Goal: Information Seeking & Learning: Understand process/instructions

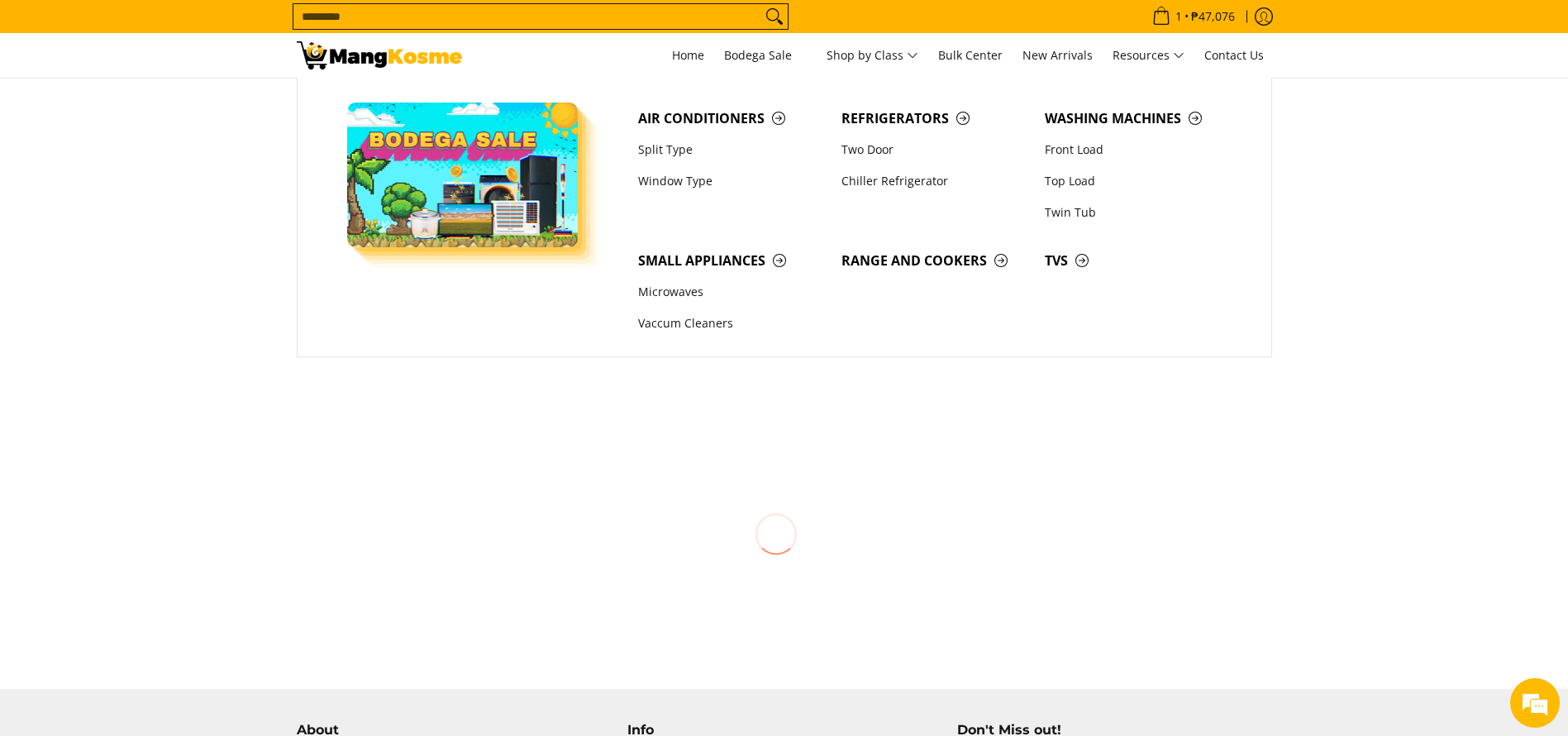
scroll to position [991, 0]
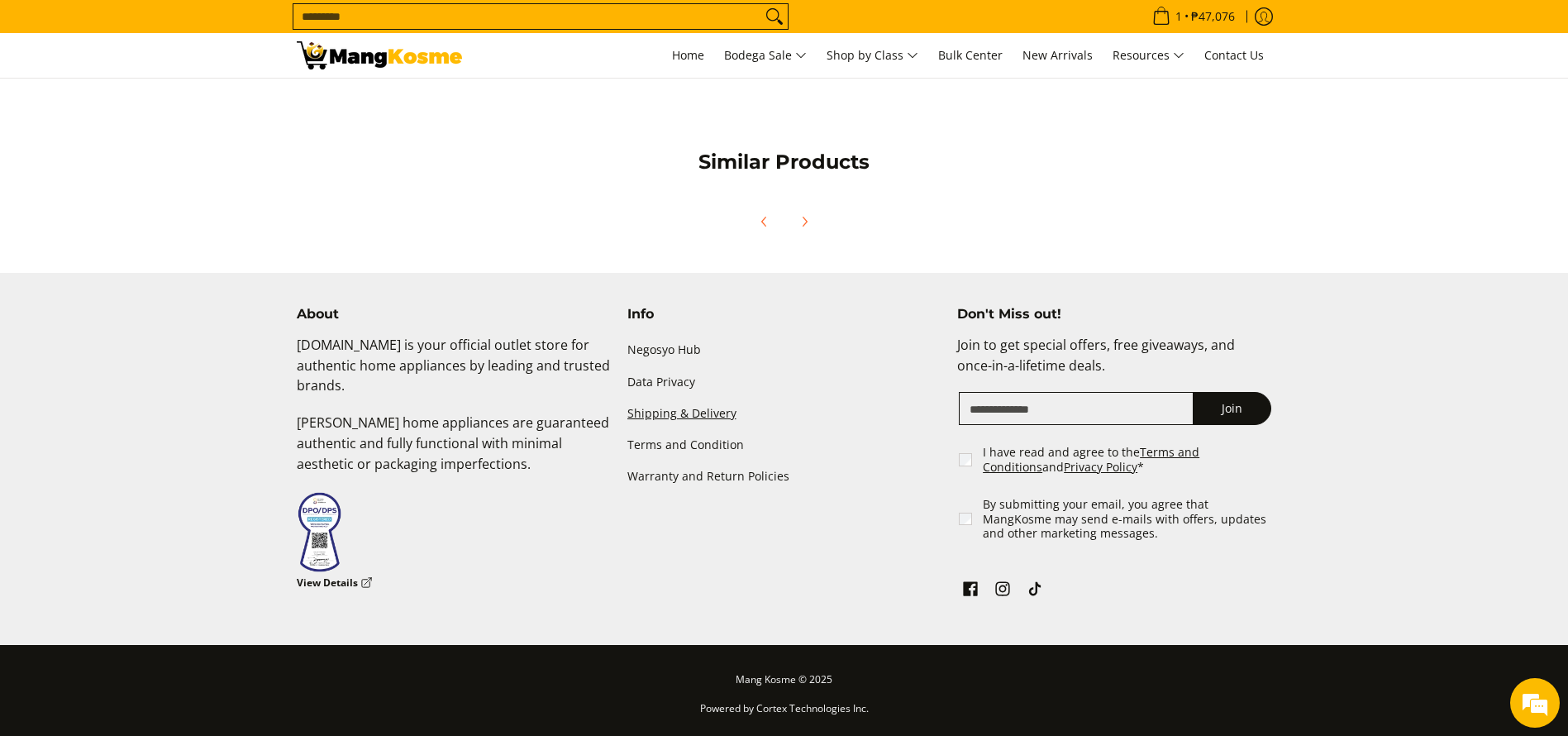
click at [678, 415] on link "Shipping & Delivery" at bounding box center [785, 413] width 314 height 31
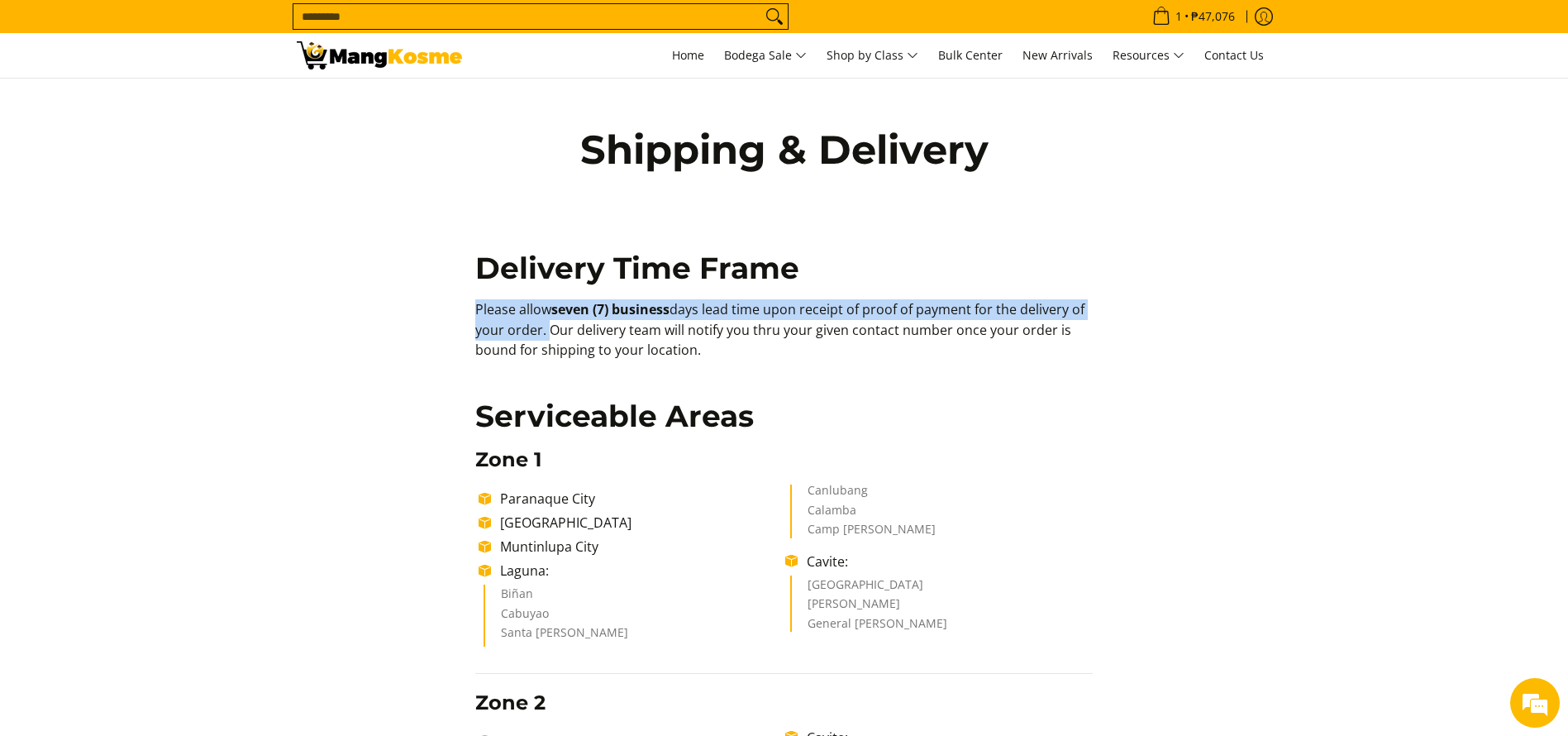
copy p "Please allow seven (7) business days lead time upon receipt of proof of payment…"
drag, startPoint x: 456, startPoint y: 304, endPoint x: 546, endPoint y: 333, distance: 94.6
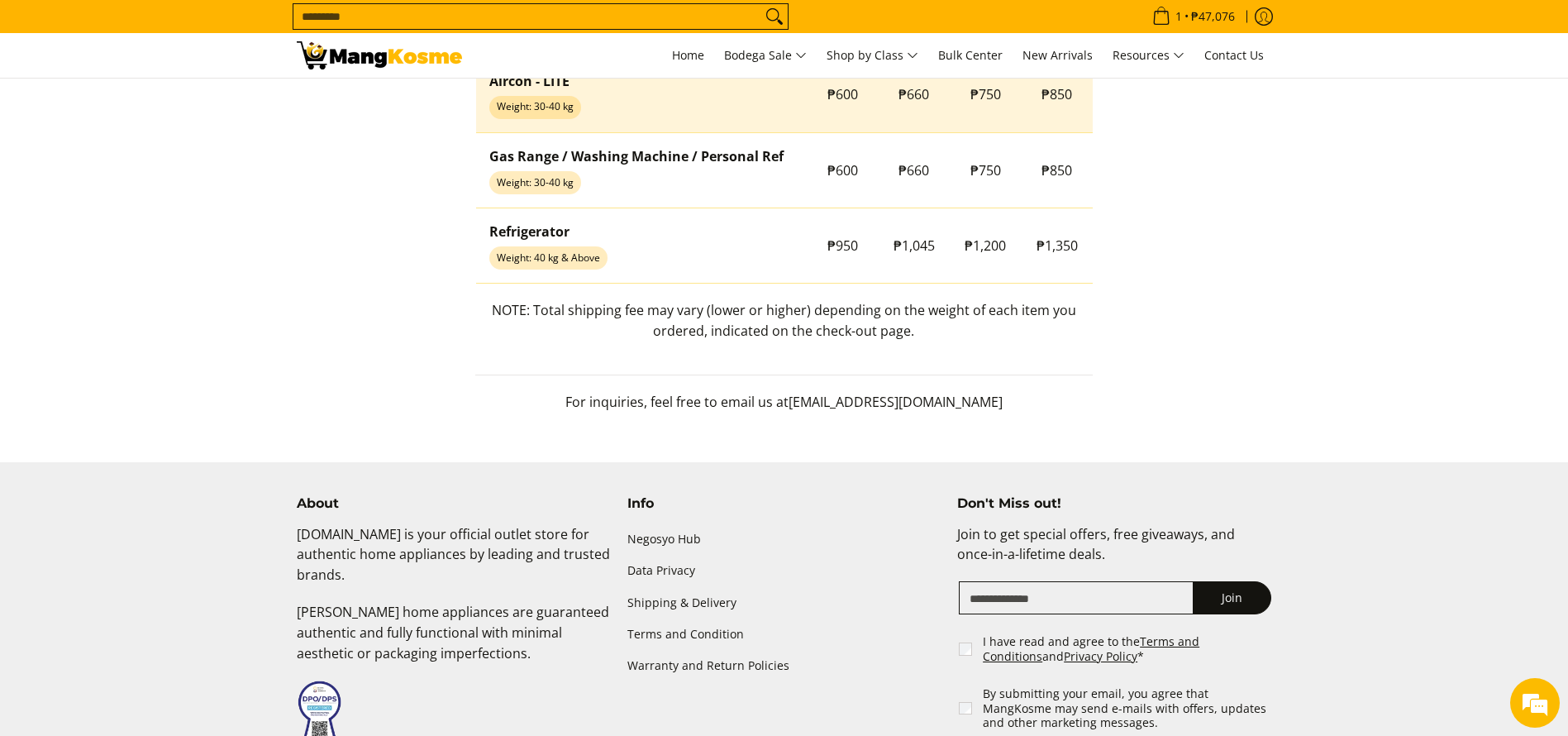
scroll to position [1591, 0]
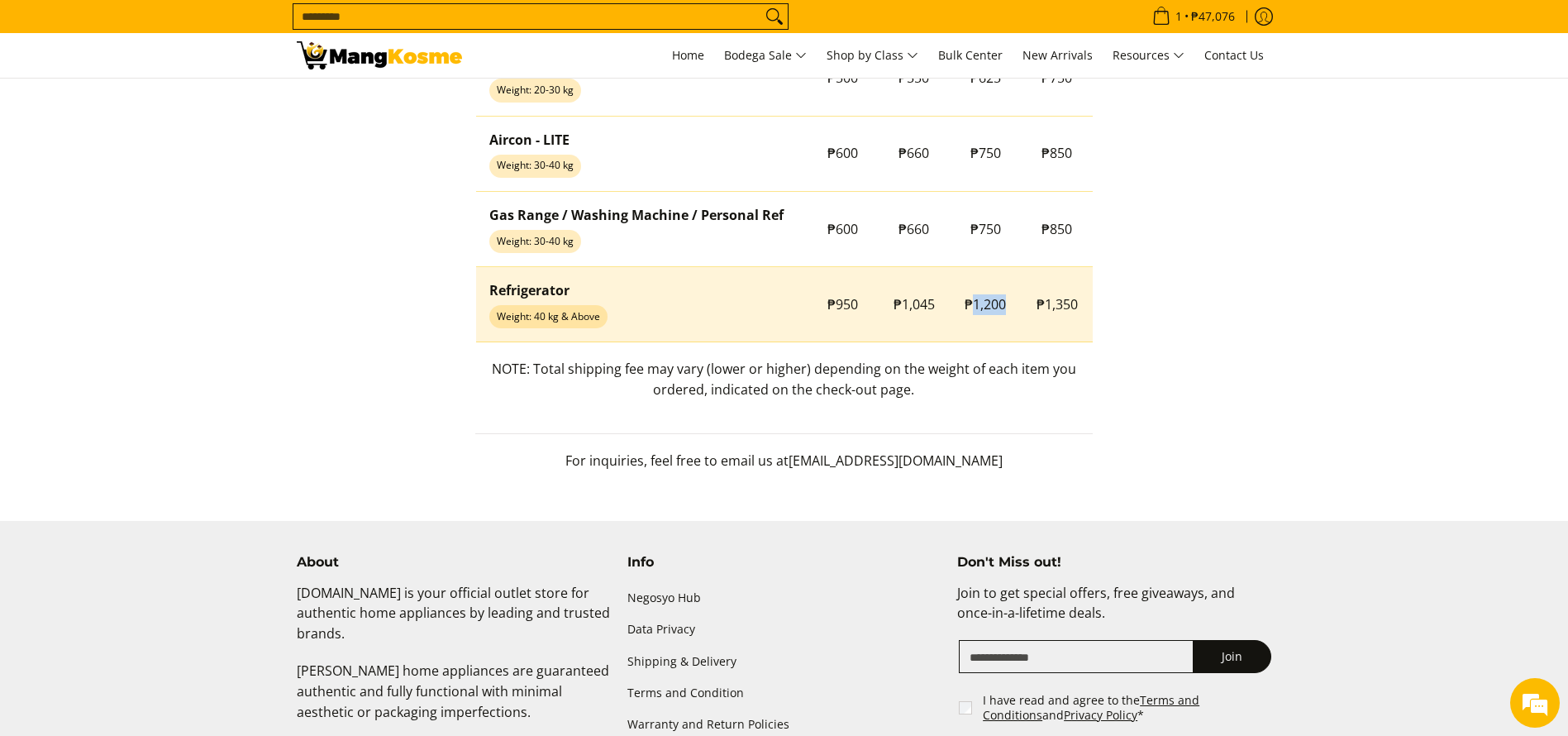
copy span "1,200"
drag, startPoint x: 997, startPoint y: 309, endPoint x: 1011, endPoint y: 318, distance: 16.6
click at [1011, 318] on td "₱1,200" at bounding box center [985, 304] width 72 height 75
click at [988, 319] on td "₱1,200" at bounding box center [985, 304] width 72 height 75
copy span "₱1,200"
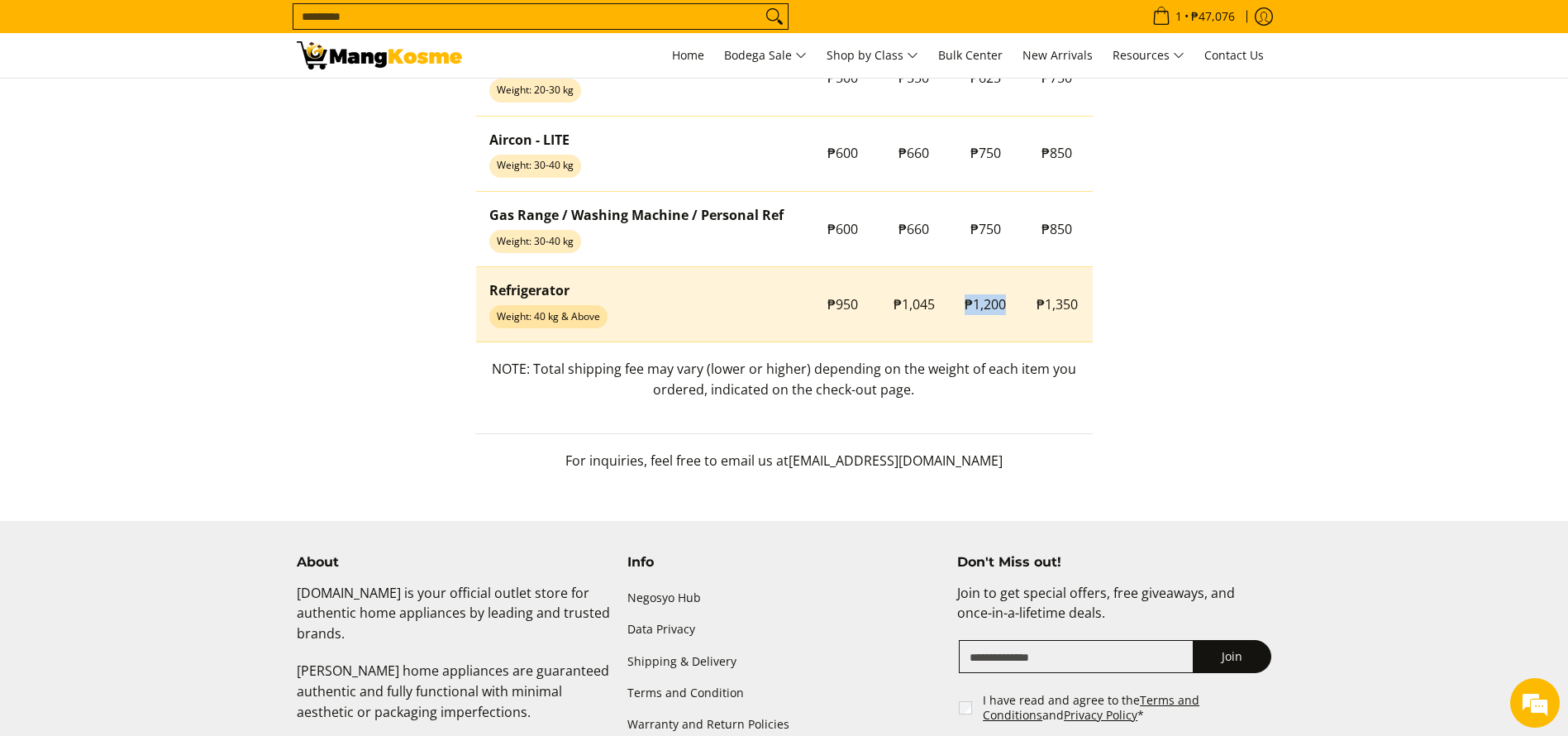
drag, startPoint x: 951, startPoint y: 310, endPoint x: 1013, endPoint y: 324, distance: 63.6
click at [1014, 324] on td "₱1,200" at bounding box center [985, 304] width 72 height 75
